Goal: Check status: Check status

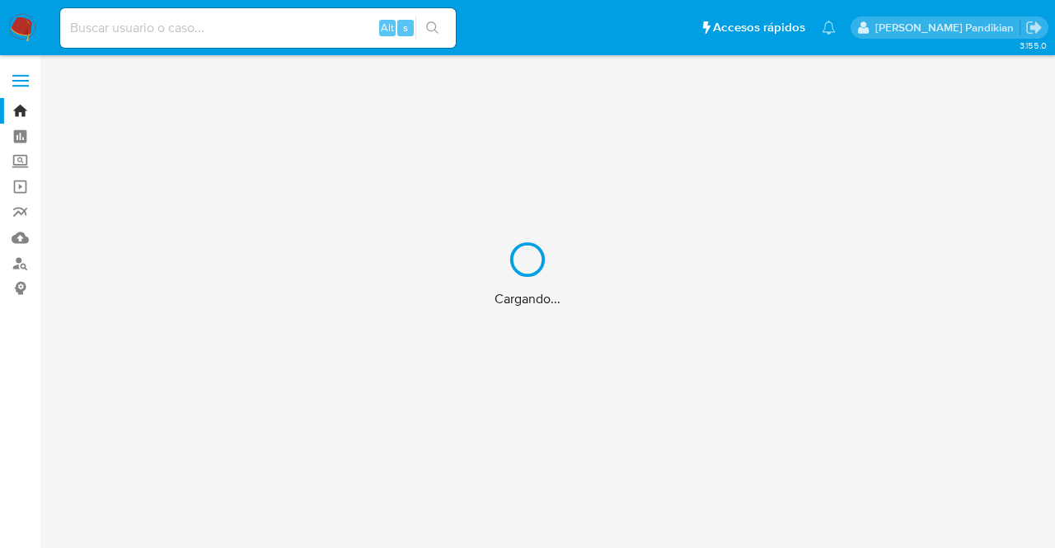
click at [243, 35] on div "Cargando..." at bounding box center [527, 274] width 1055 height 548
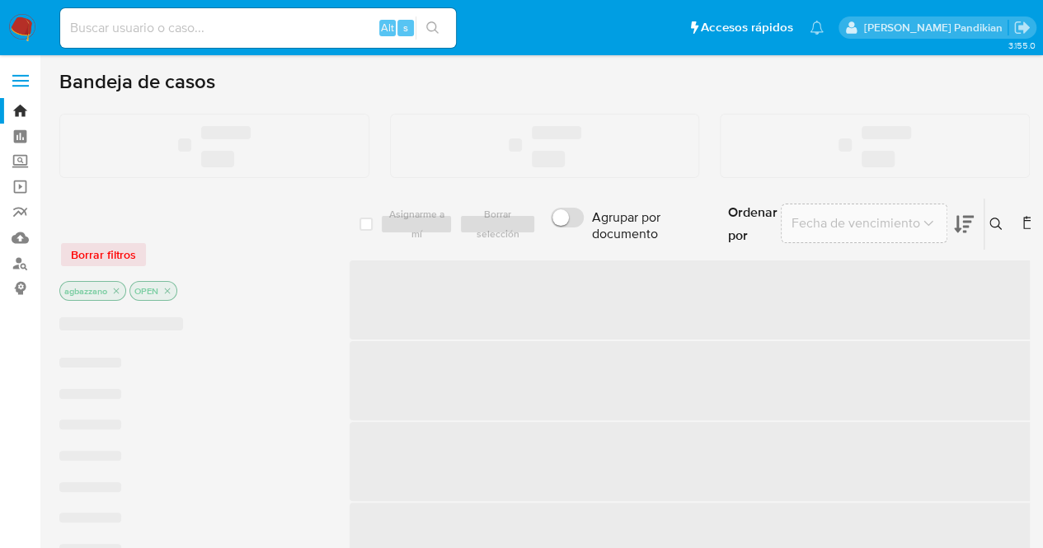
click at [234, 31] on input at bounding box center [258, 27] width 396 height 21
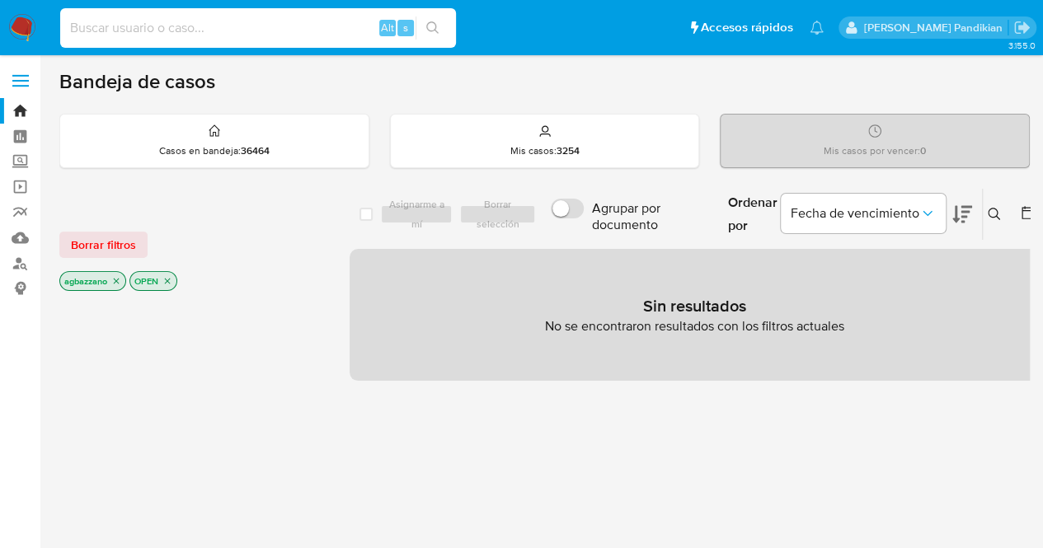
paste input "246180491"
type input "246180491"
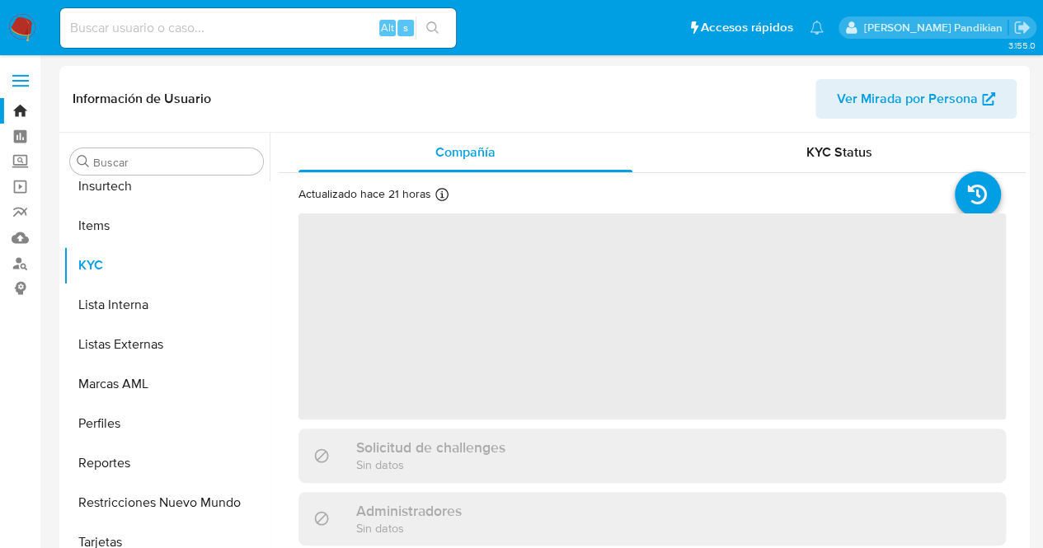
scroll to position [736, 0]
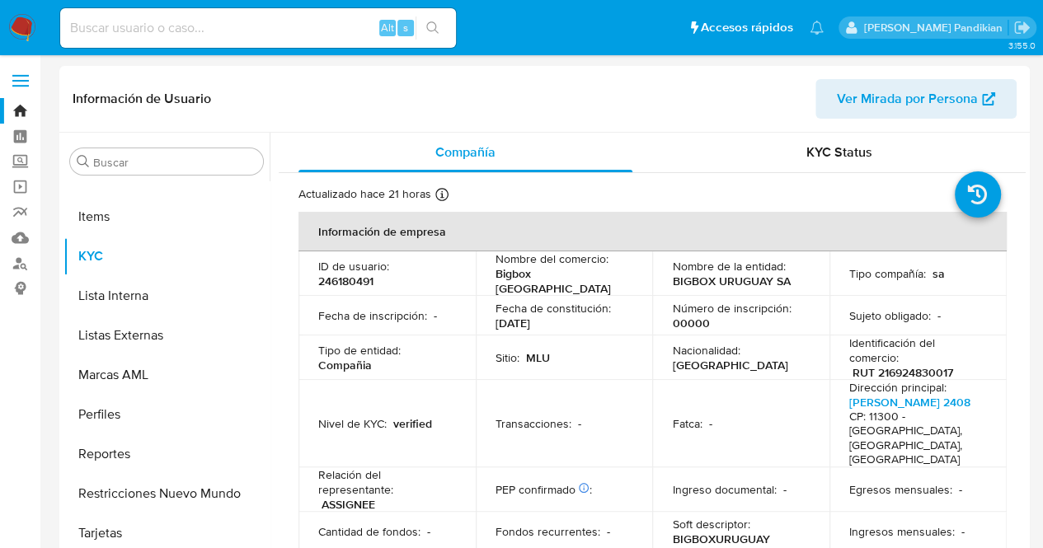
click at [579, 296] on td "Fecha de constitución : [DATE]" at bounding box center [564, 316] width 177 height 40
select select "10"
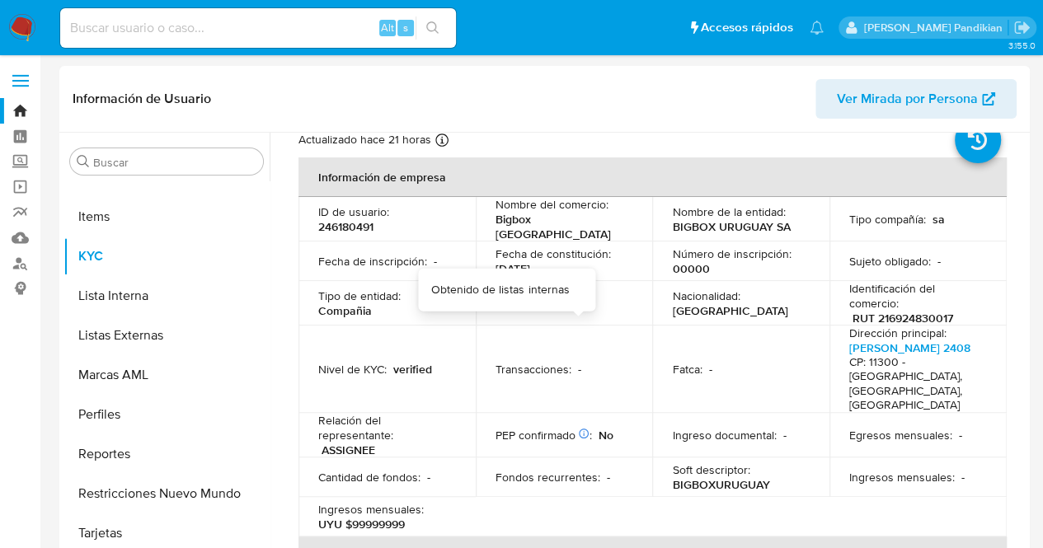
scroll to position [0, 0]
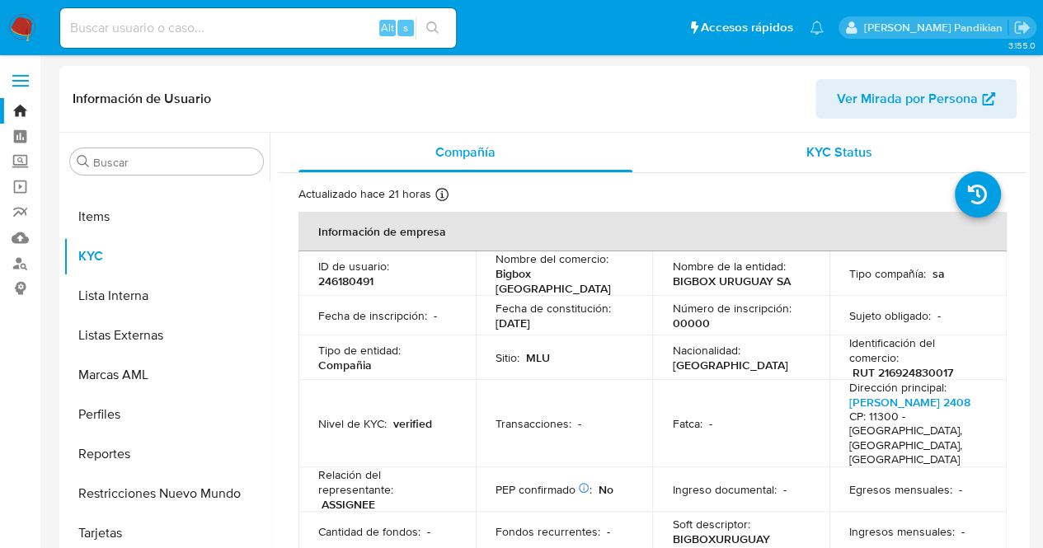
click at [839, 139] on div "KYC Status" at bounding box center [839, 153] width 334 height 40
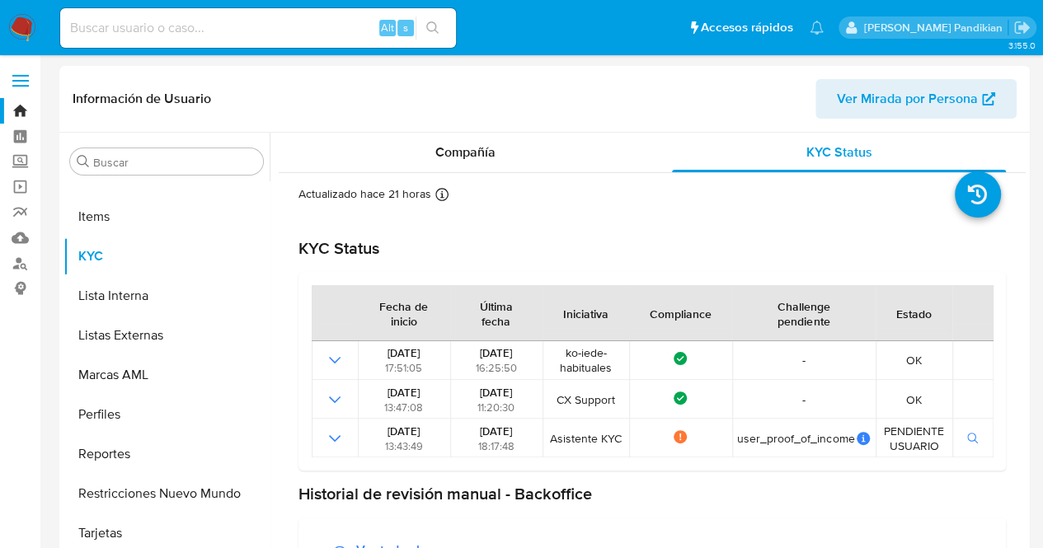
click at [195, 32] on input at bounding box center [258, 27] width 396 height 21
paste input "345281879"
type input "345281879"
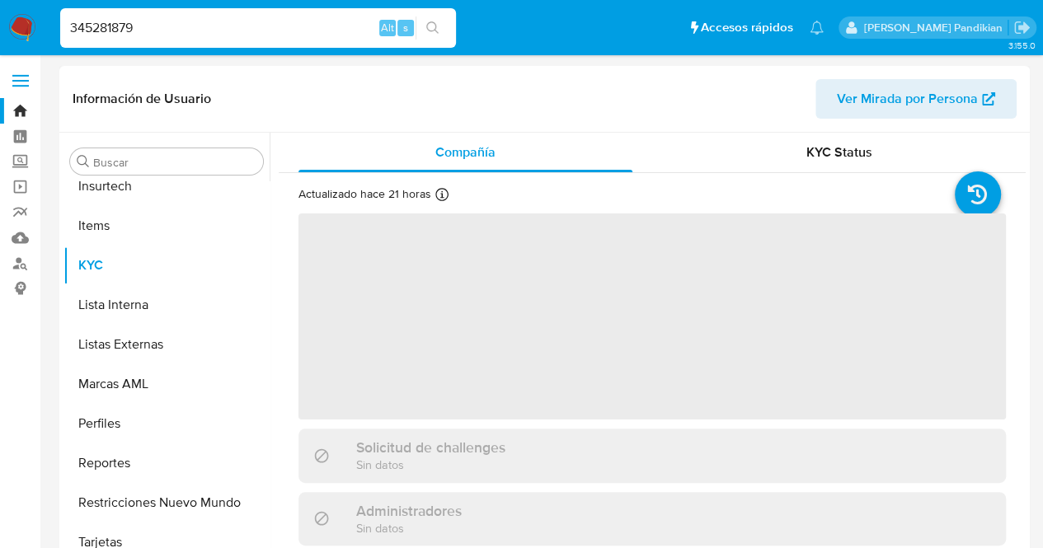
scroll to position [736, 0]
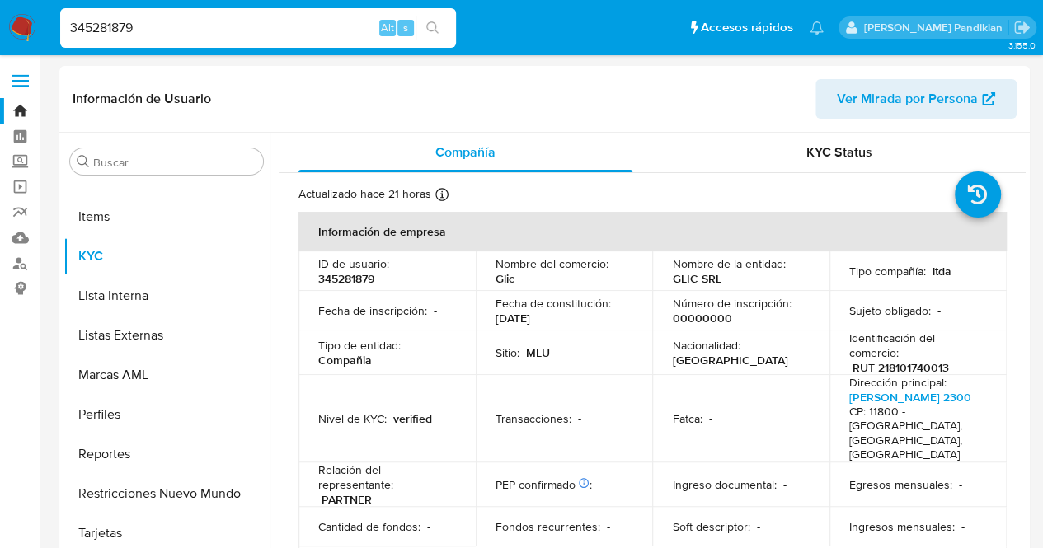
select select "10"
click at [571, 297] on p "Fecha de constitución :" at bounding box center [553, 303] width 115 height 15
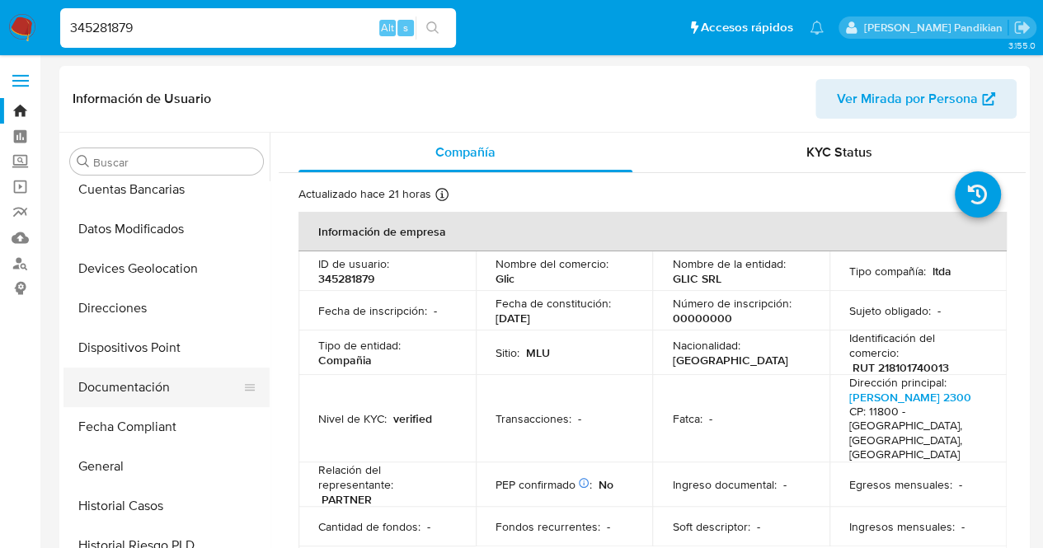
scroll to position [216, 0]
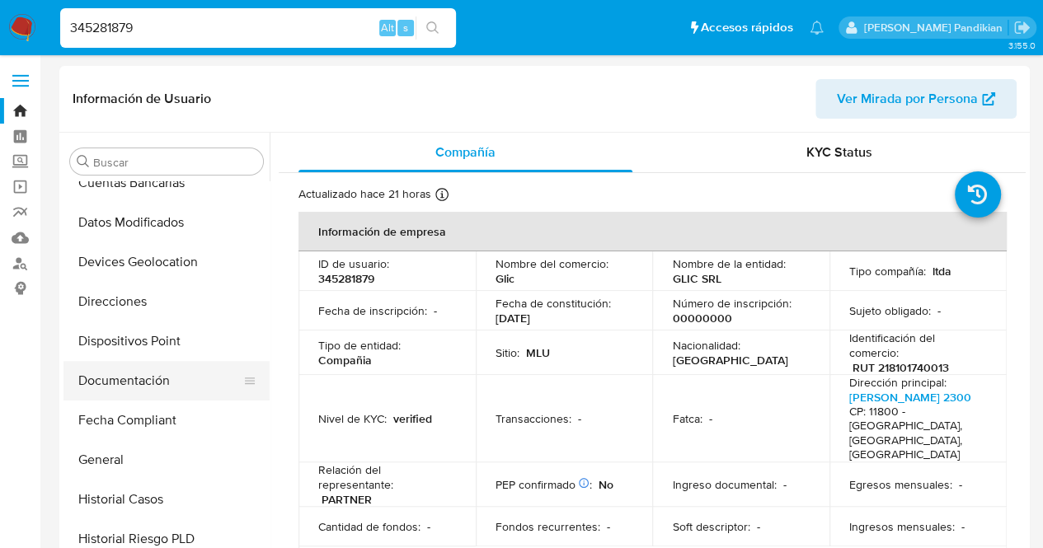
click at [143, 388] on button "Documentación" at bounding box center [159, 381] width 193 height 40
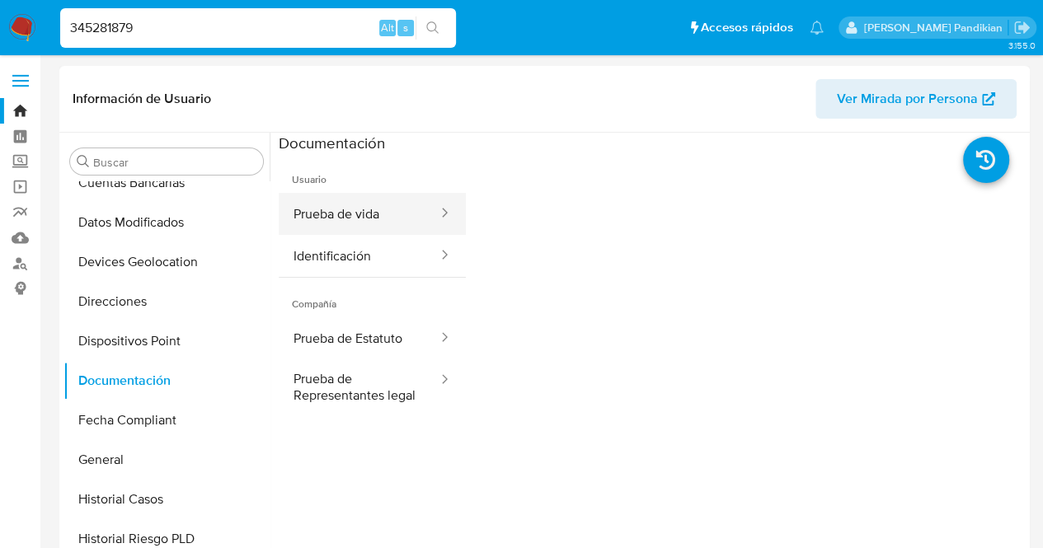
click at [369, 207] on button "Prueba de vida" at bounding box center [359, 214] width 161 height 42
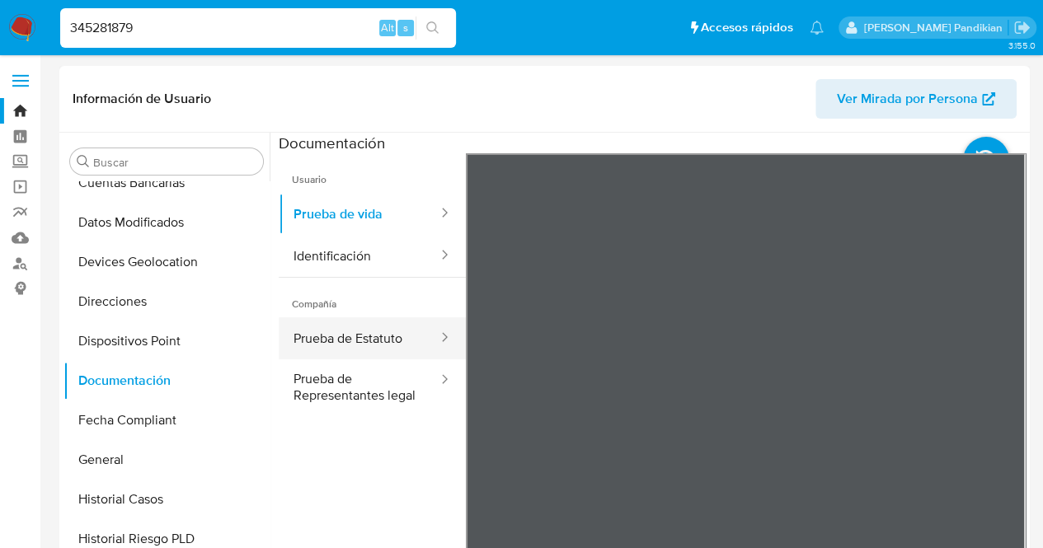
click at [388, 335] on button "Prueba de Estatuto" at bounding box center [359, 338] width 161 height 42
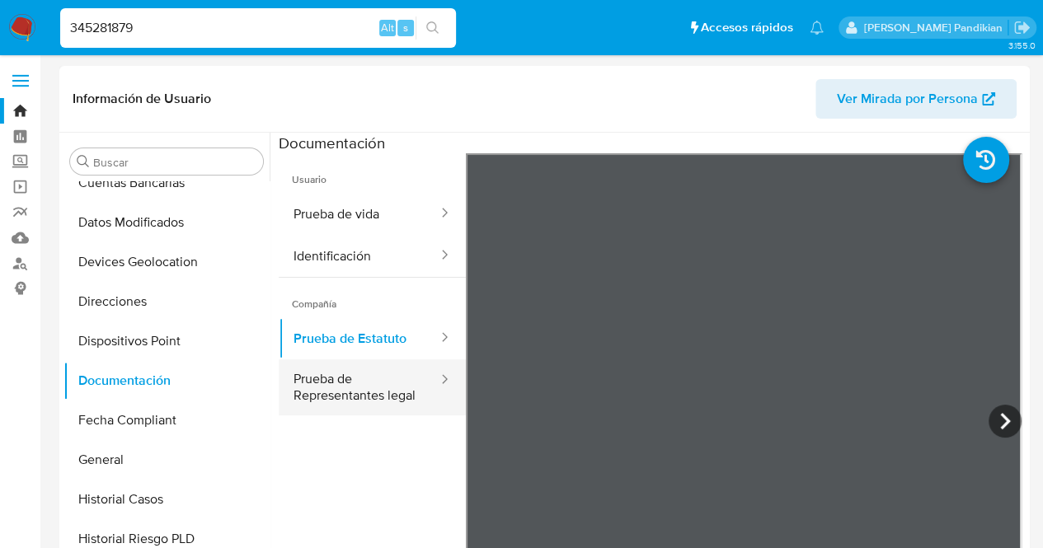
click at [396, 382] on button "Prueba de Representantes legal" at bounding box center [359, 387] width 161 height 56
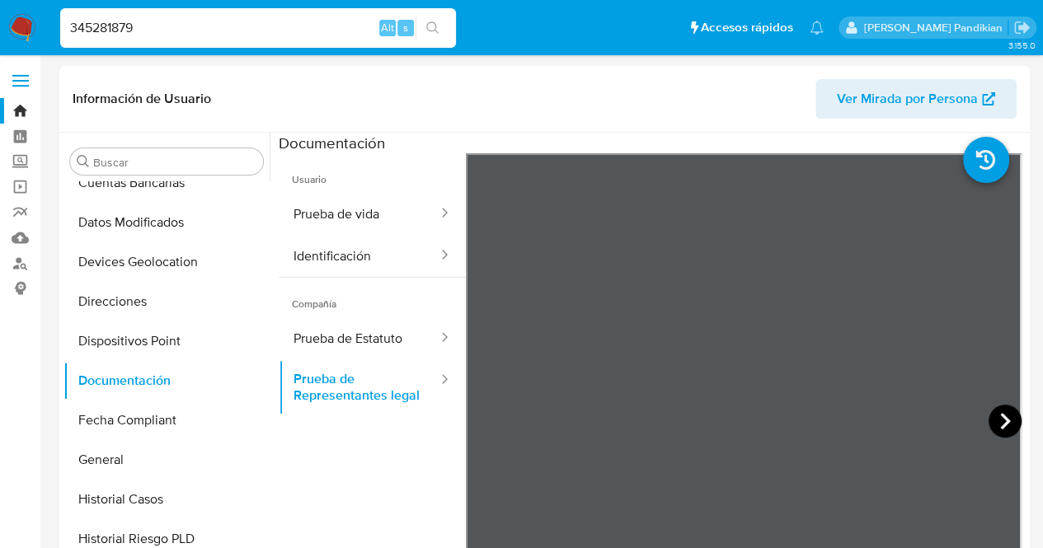
click at [1000, 426] on icon at bounding box center [1005, 421] width 10 height 16
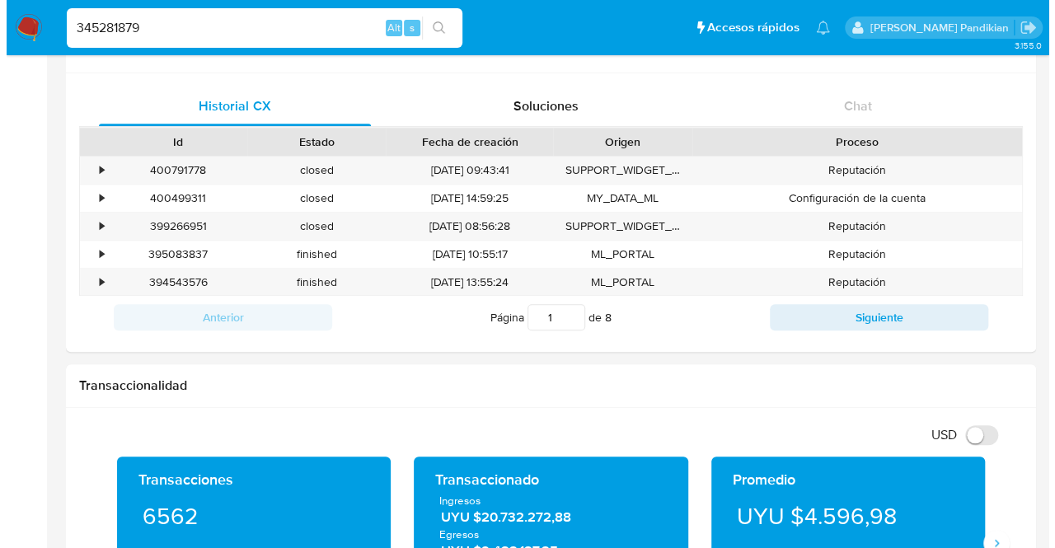
scroll to position [541, 0]
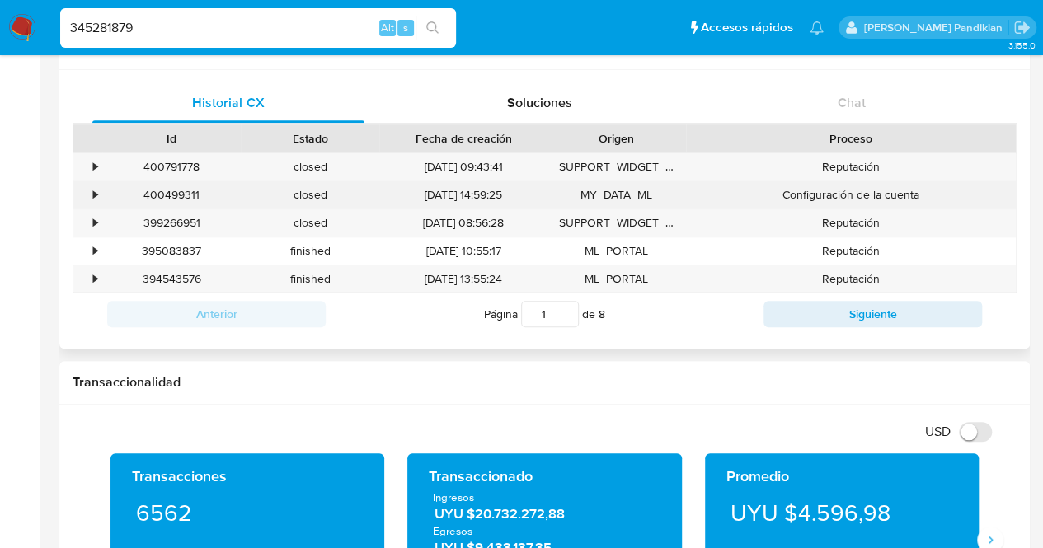
click at [96, 192] on div "•" at bounding box center [95, 195] width 4 height 16
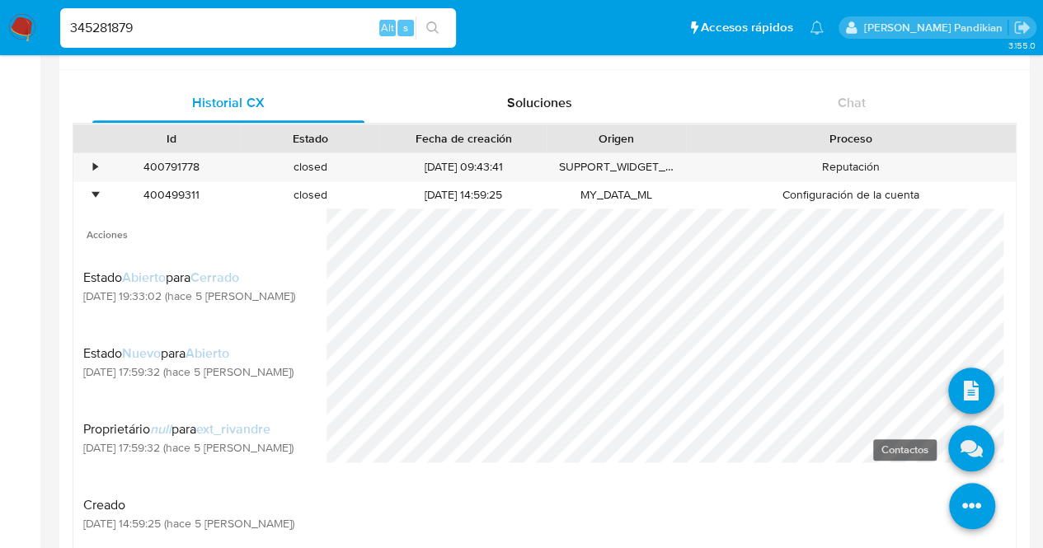
click at [961, 444] on icon at bounding box center [971, 448] width 46 height 46
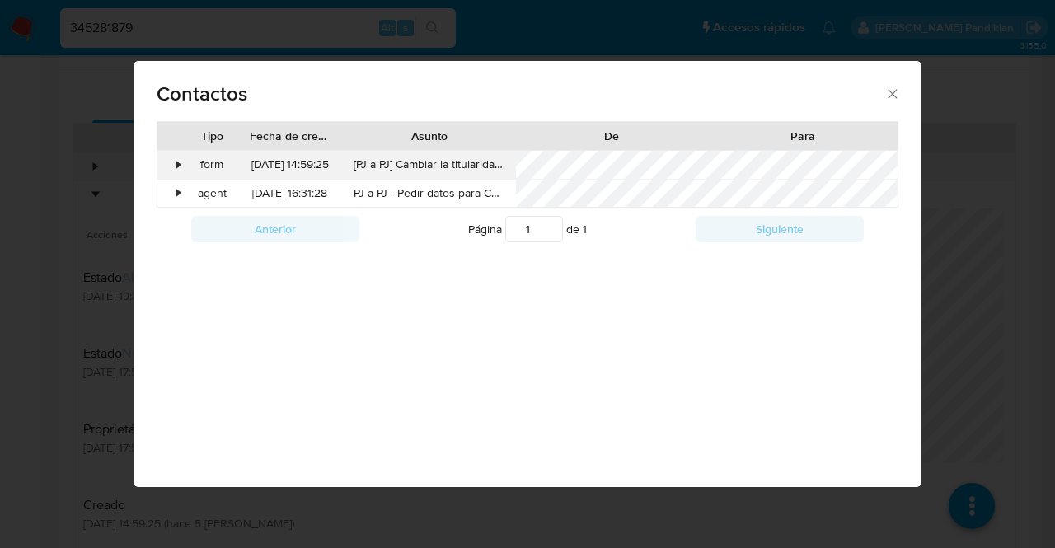
click at [174, 164] on div "•" at bounding box center [171, 165] width 29 height 28
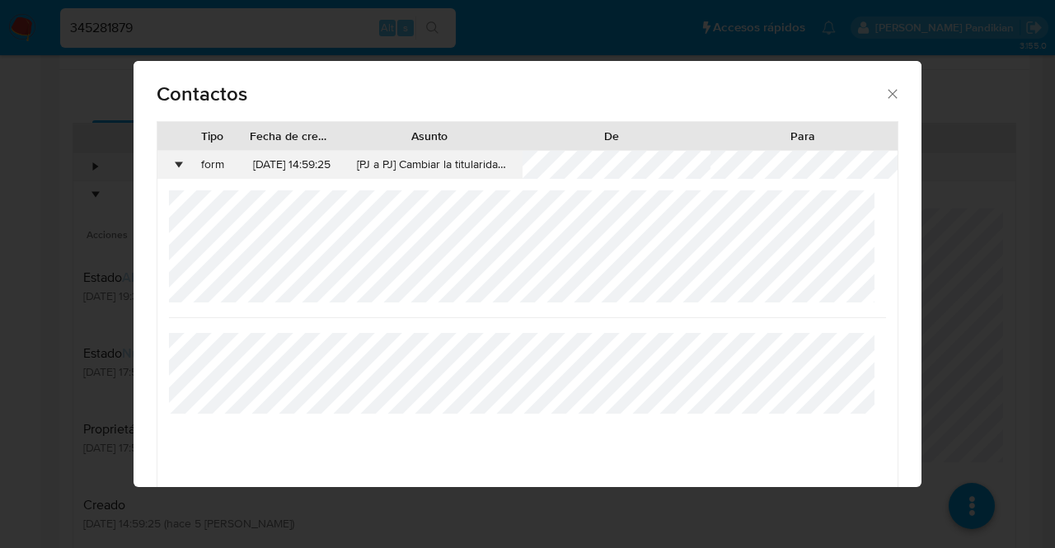
click at [183, 166] on div "•" at bounding box center [171, 165] width 29 height 28
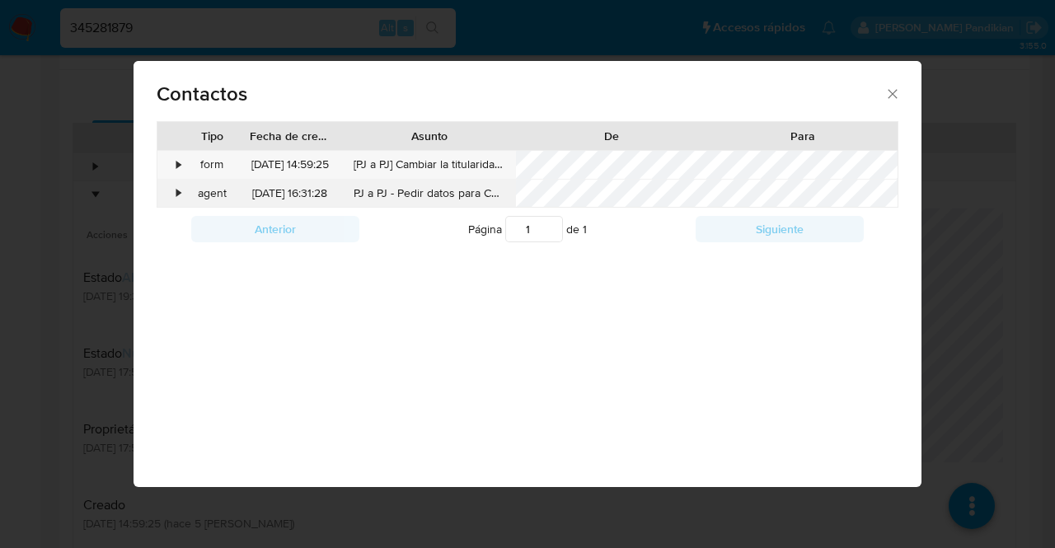
click at [181, 189] on div "•" at bounding box center [171, 194] width 29 height 28
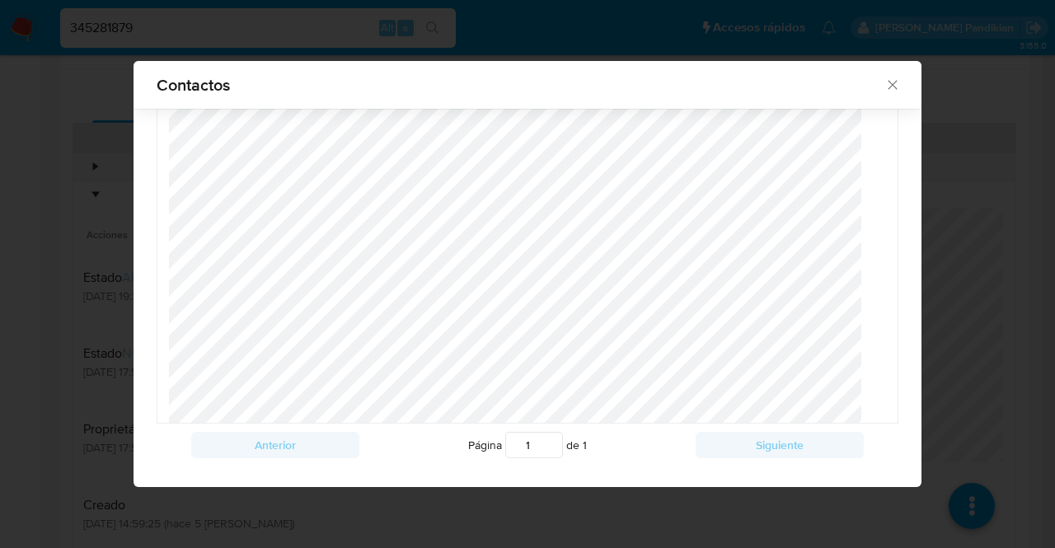
scroll to position [0, 0]
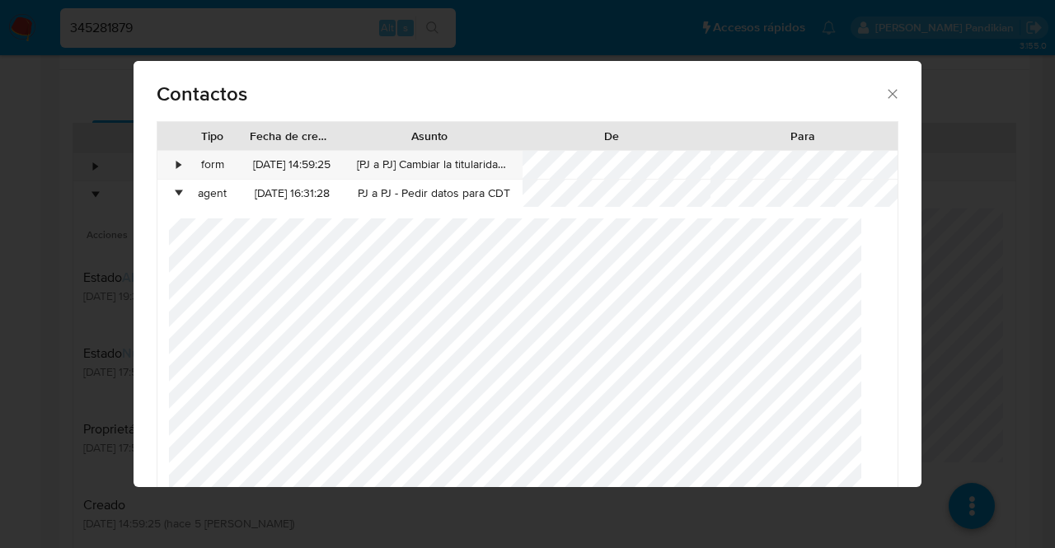
click at [885, 95] on icon "close" at bounding box center [893, 94] width 16 height 16
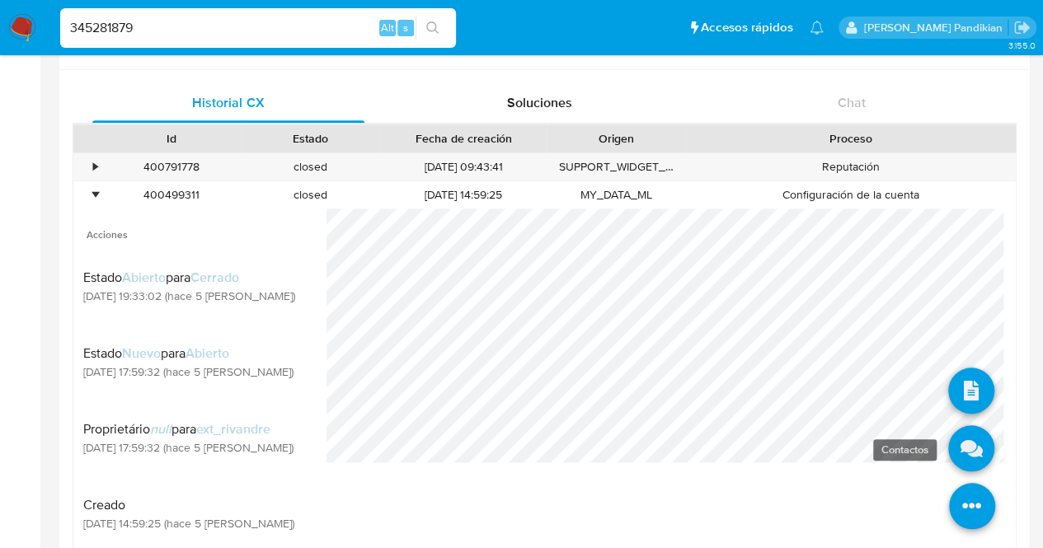
click at [957, 454] on icon at bounding box center [971, 448] width 46 height 46
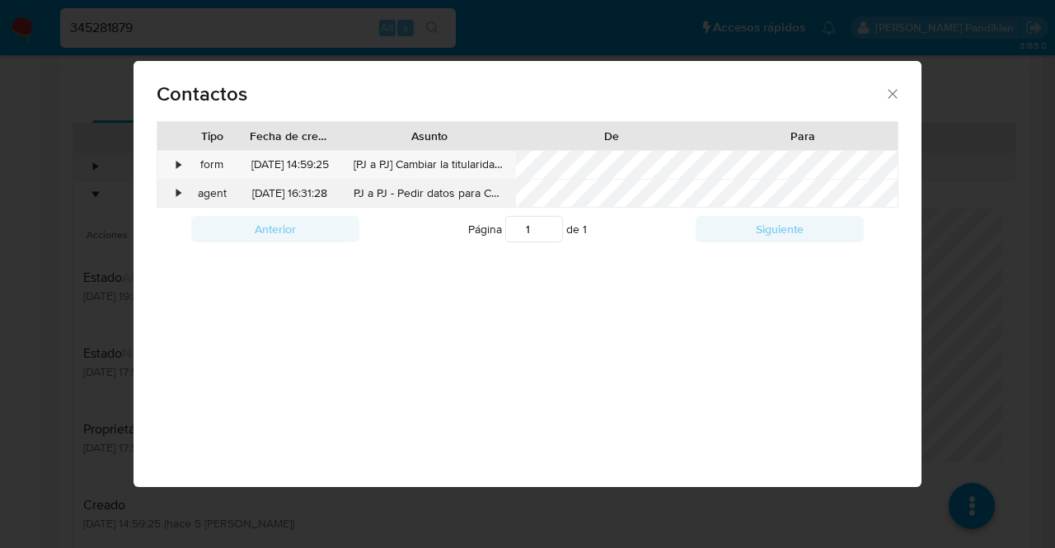
click at [181, 197] on div "•" at bounding box center [171, 194] width 29 height 28
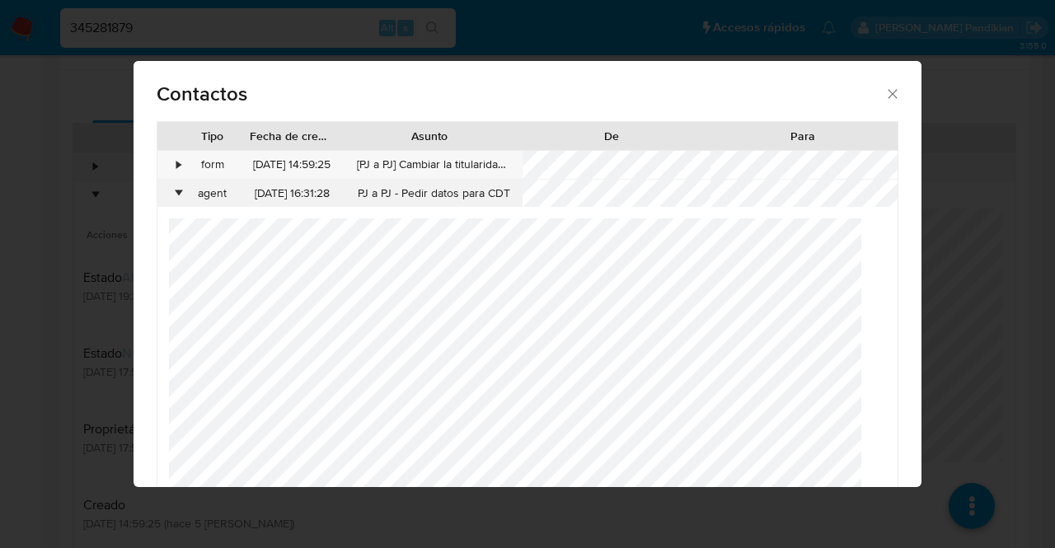
click at [180, 195] on div "•" at bounding box center [179, 194] width 4 height 16
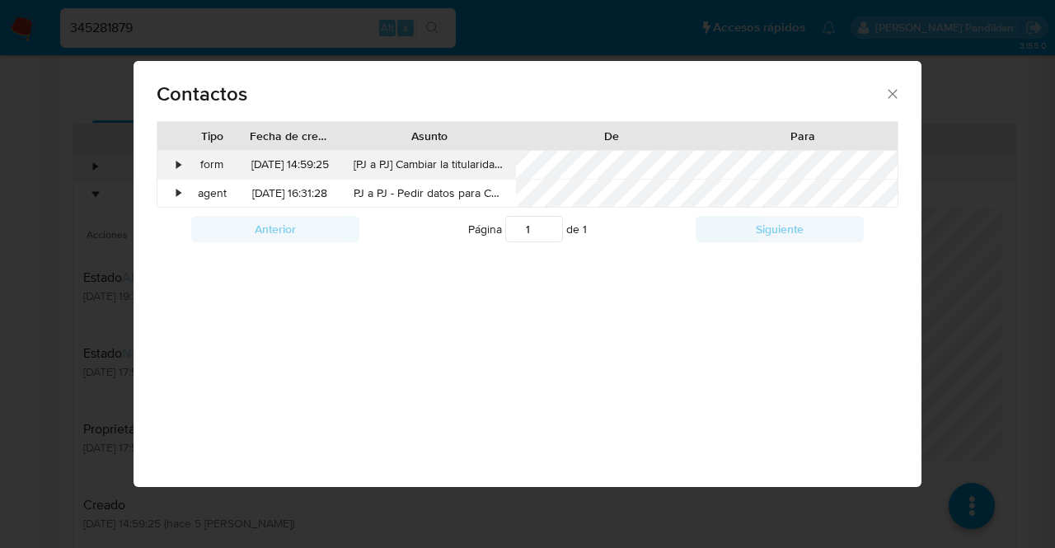
click at [178, 157] on div "•" at bounding box center [179, 165] width 4 height 16
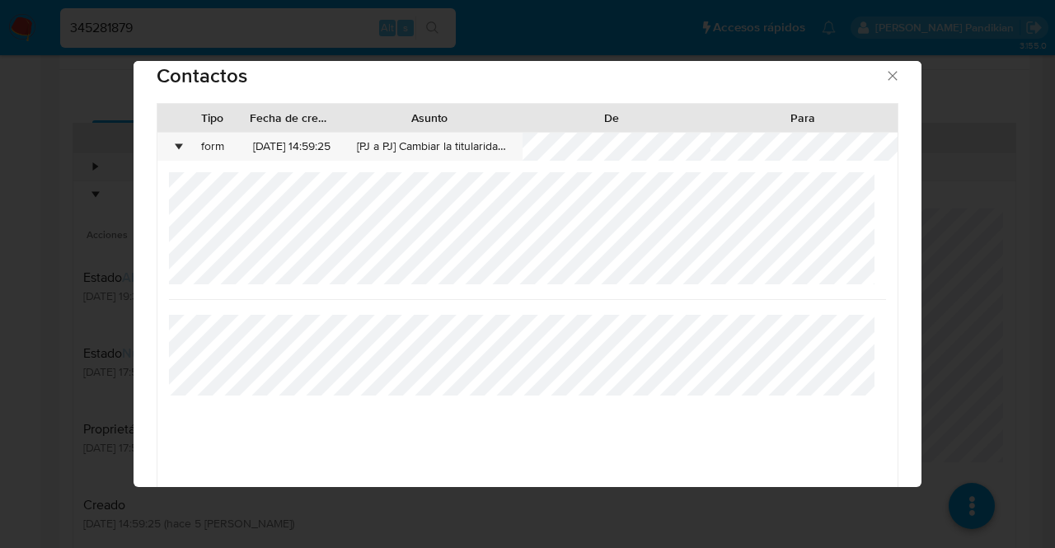
scroll to position [21, 0]
click at [170, 144] on div "•" at bounding box center [171, 144] width 29 height 28
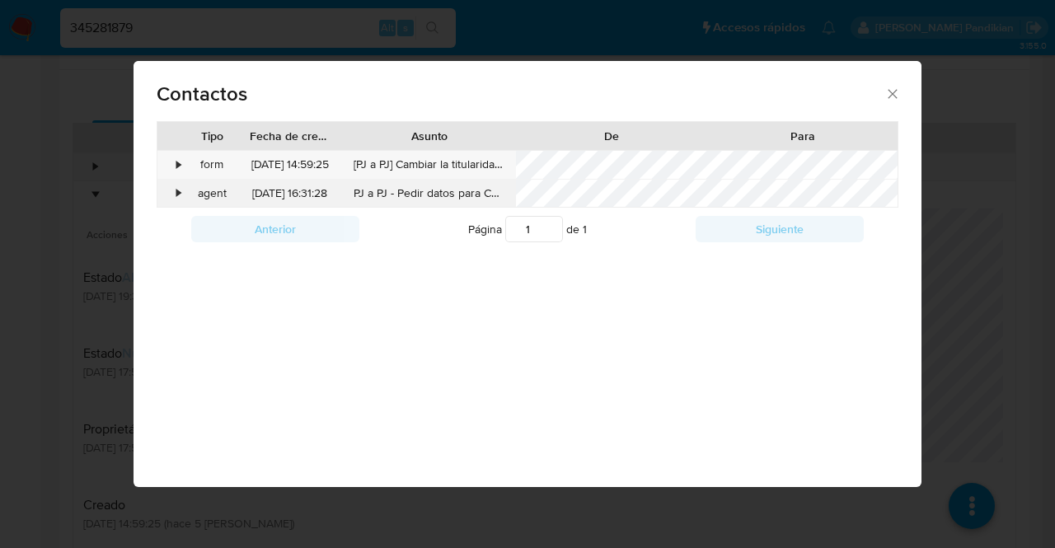
click at [172, 187] on div "•" at bounding box center [171, 194] width 29 height 28
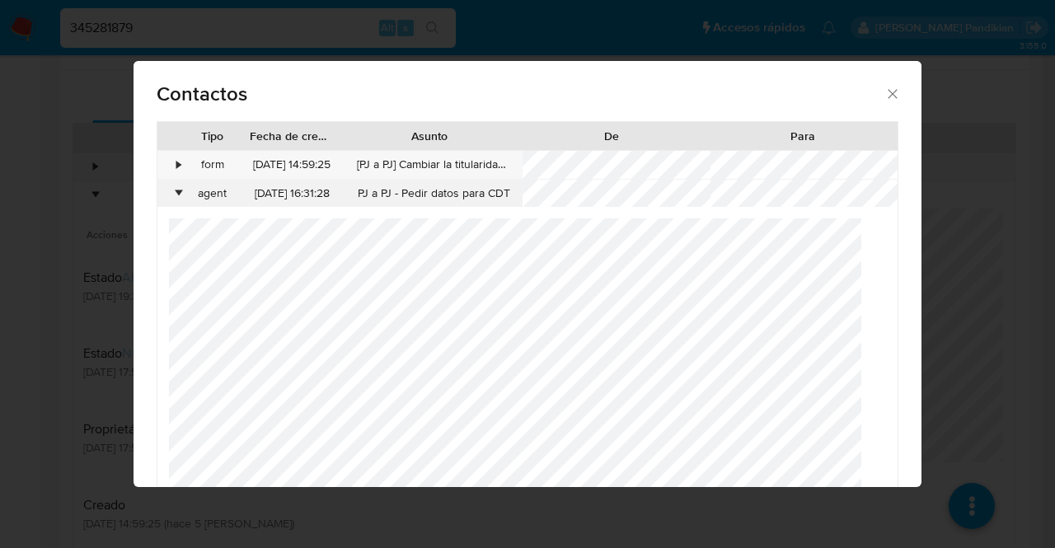
click at [178, 182] on div "•" at bounding box center [171, 194] width 29 height 28
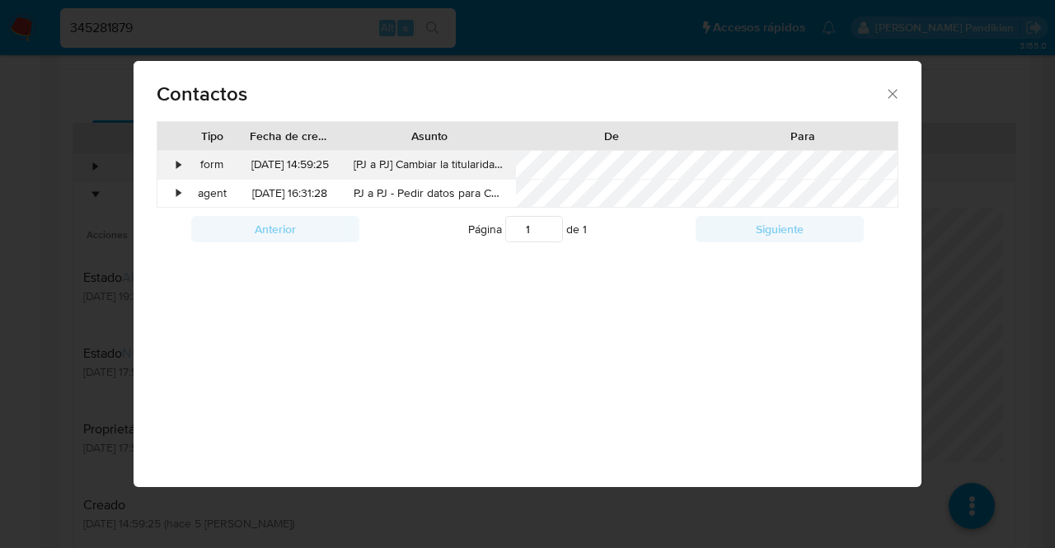
click at [175, 154] on div "•" at bounding box center [171, 165] width 29 height 28
